Goal: Task Accomplishment & Management: Manage account settings

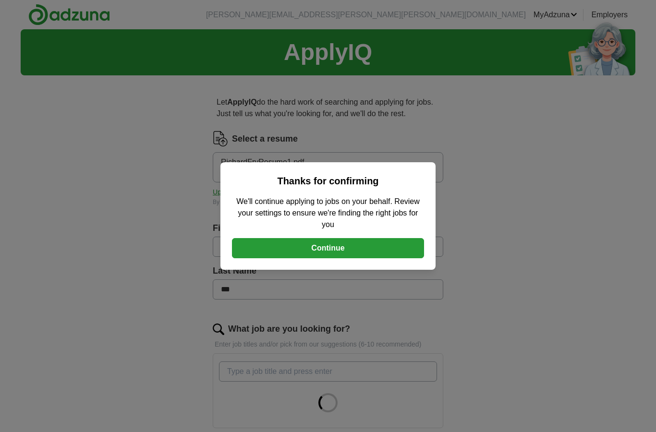
click at [351, 246] on button "Continue" at bounding box center [328, 248] width 192 height 20
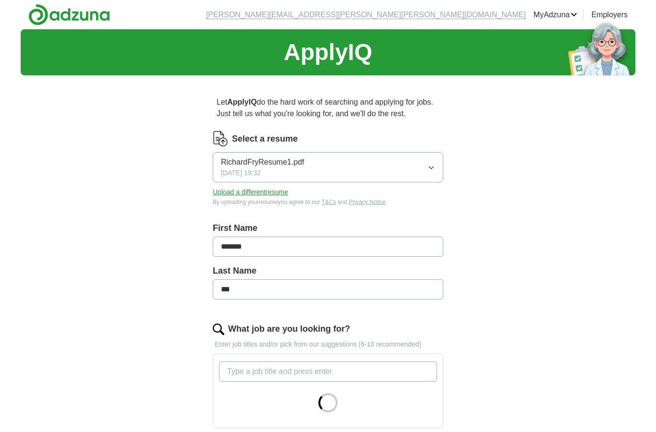
click at [274, 194] on button "Upload a different resume" at bounding box center [250, 192] width 75 height 10
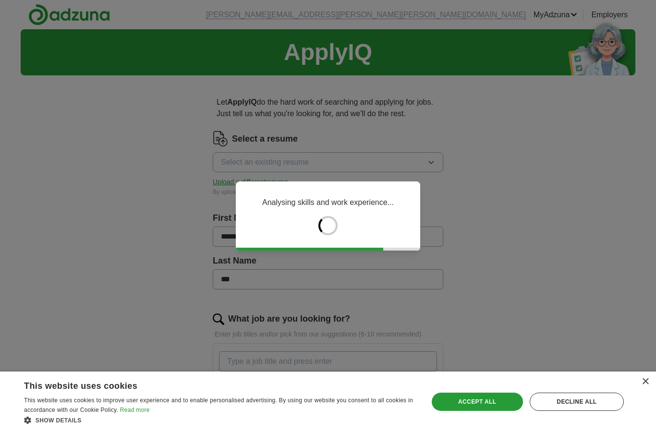
click at [494, 406] on div "Accept all" at bounding box center [476, 402] width 91 height 18
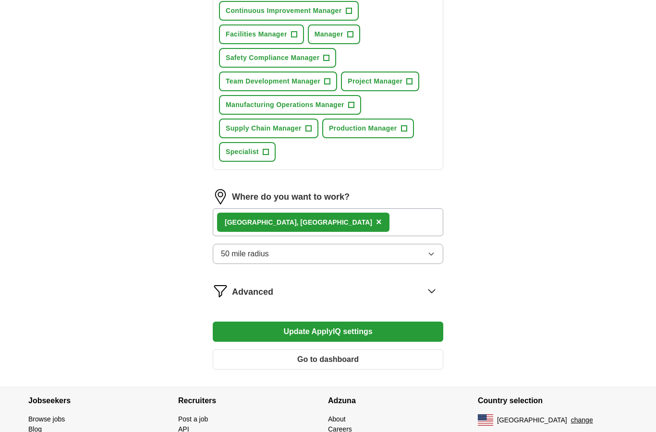
scroll to position [492, 0]
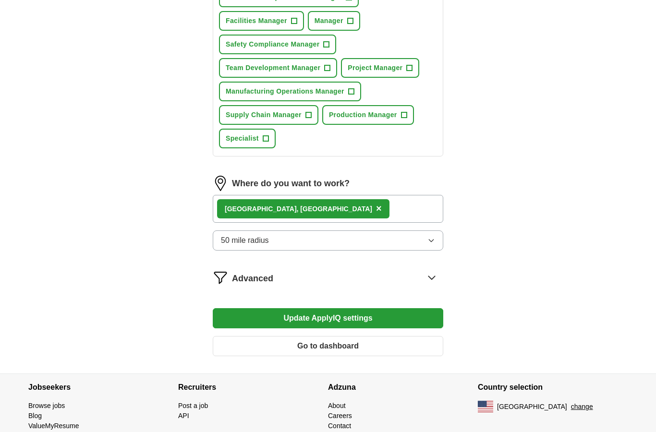
click at [331, 205] on div "[GEOGRAPHIC_DATA], [GEOGRAPHIC_DATA] ×" at bounding box center [328, 209] width 230 height 28
click at [319, 215] on div "[GEOGRAPHIC_DATA], [GEOGRAPHIC_DATA] ×" at bounding box center [328, 209] width 230 height 28
click at [322, 214] on div "[GEOGRAPHIC_DATA], [GEOGRAPHIC_DATA] ×" at bounding box center [328, 209] width 230 height 28
click at [227, 182] on img at bounding box center [220, 183] width 15 height 15
click at [356, 220] on div "[GEOGRAPHIC_DATA], [GEOGRAPHIC_DATA] ×" at bounding box center [328, 209] width 230 height 28
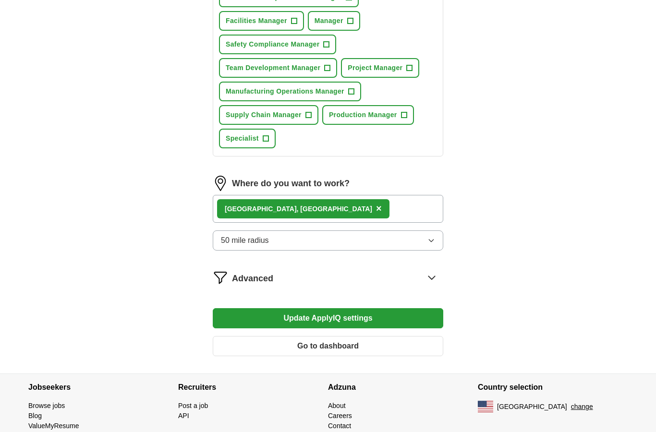
click at [356, 219] on div "[GEOGRAPHIC_DATA], [GEOGRAPHIC_DATA] ×" at bounding box center [328, 209] width 230 height 28
click at [328, 211] on div "[GEOGRAPHIC_DATA], [GEOGRAPHIC_DATA] ×" at bounding box center [328, 209] width 230 height 28
click at [338, 322] on button "Update ApplyIQ settings" at bounding box center [328, 318] width 230 height 20
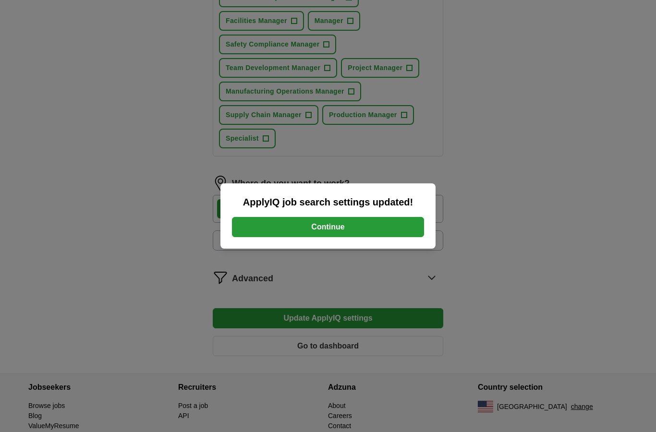
click at [360, 237] on button "Continue" at bounding box center [328, 227] width 192 height 20
